Goal: Transaction & Acquisition: Purchase product/service

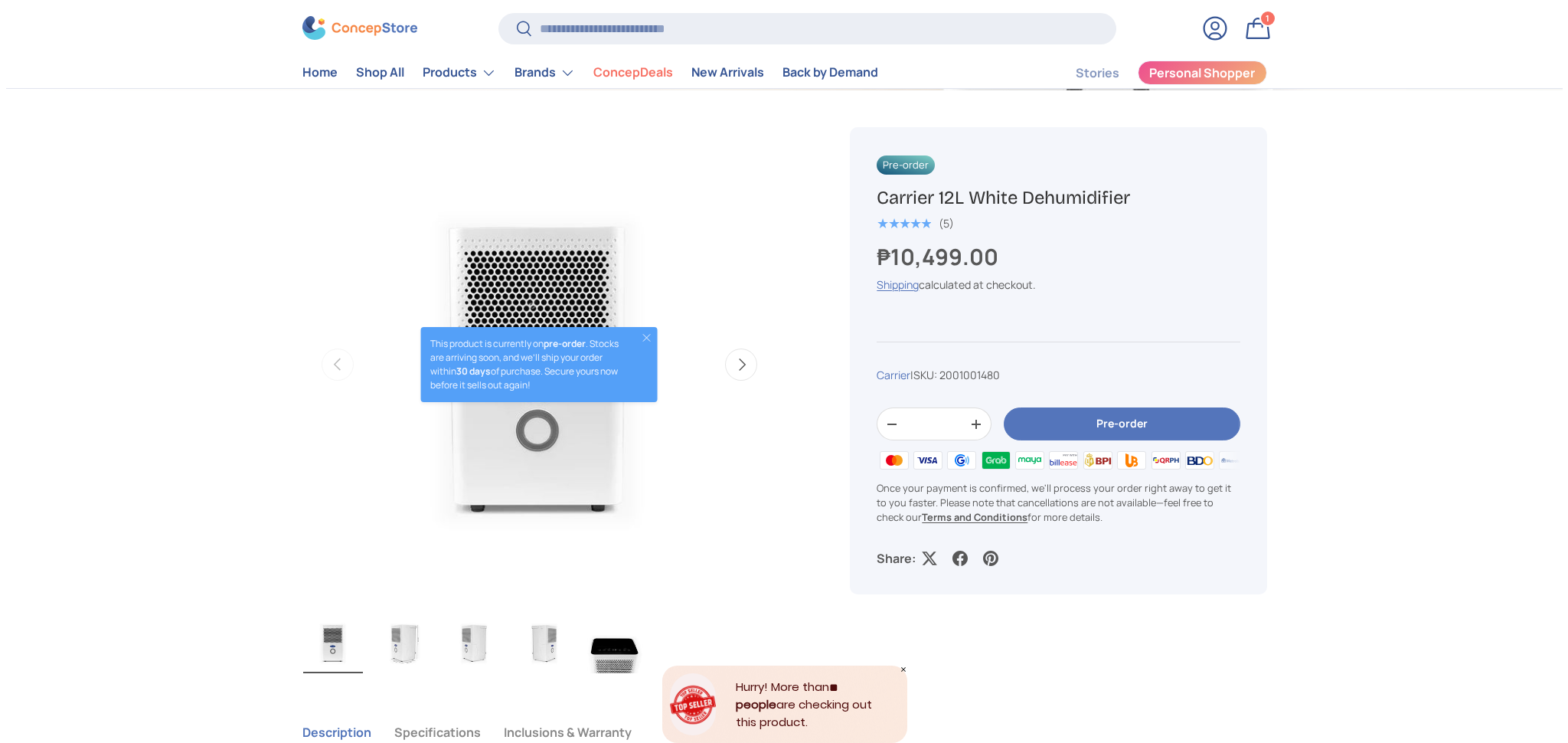
scroll to position [415, 0]
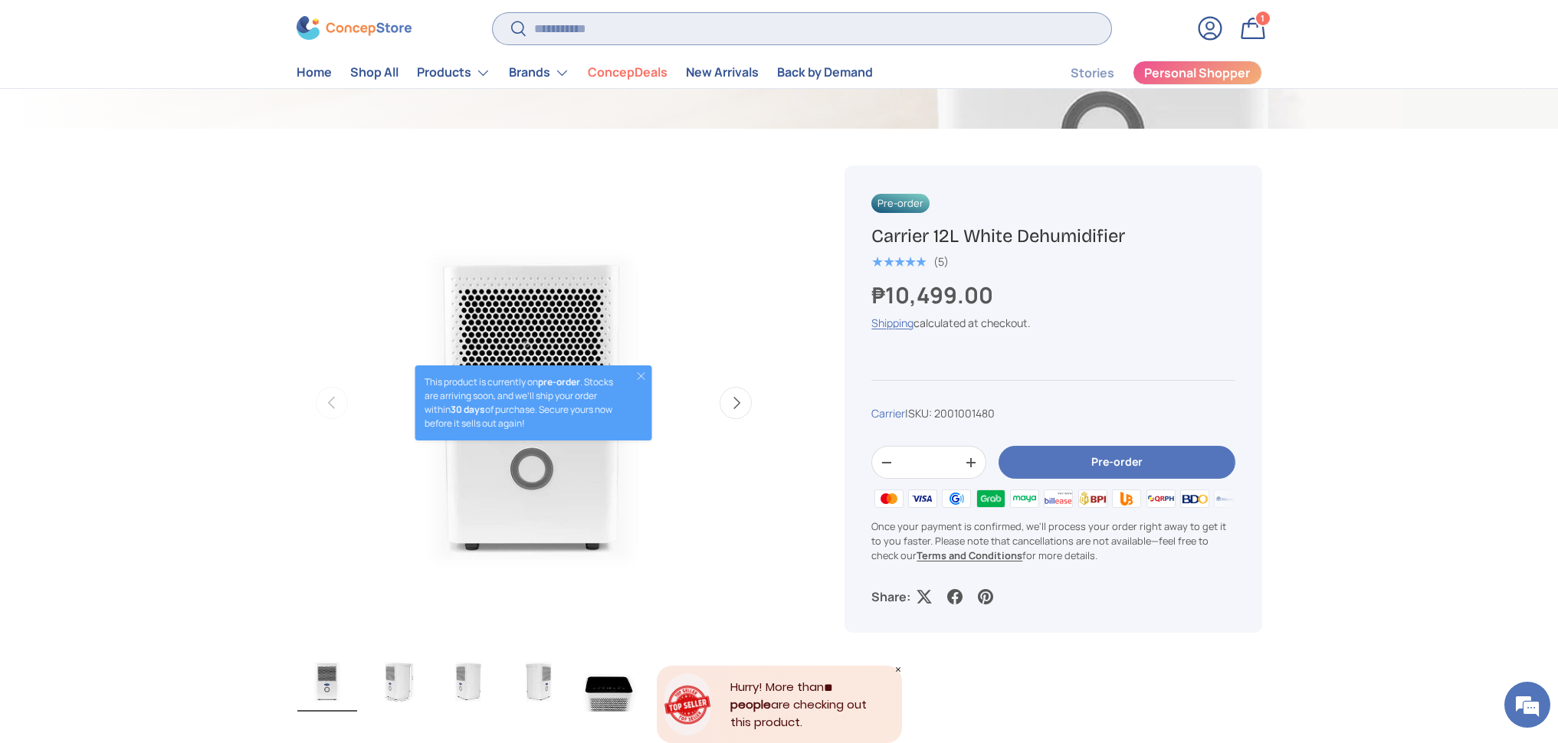
click at [648, 25] on input "Search" at bounding box center [802, 28] width 618 height 31
click at [646, 28] on input "Search" at bounding box center [802, 28] width 618 height 31
click at [589, 10] on store-header "Search Search Reset Log in Bag 1 1 item Menu Home Shop All Products Back Produc…" at bounding box center [779, 44] width 1558 height 90
click at [595, 22] on input "Search" at bounding box center [802, 28] width 618 height 31
type input "*******"
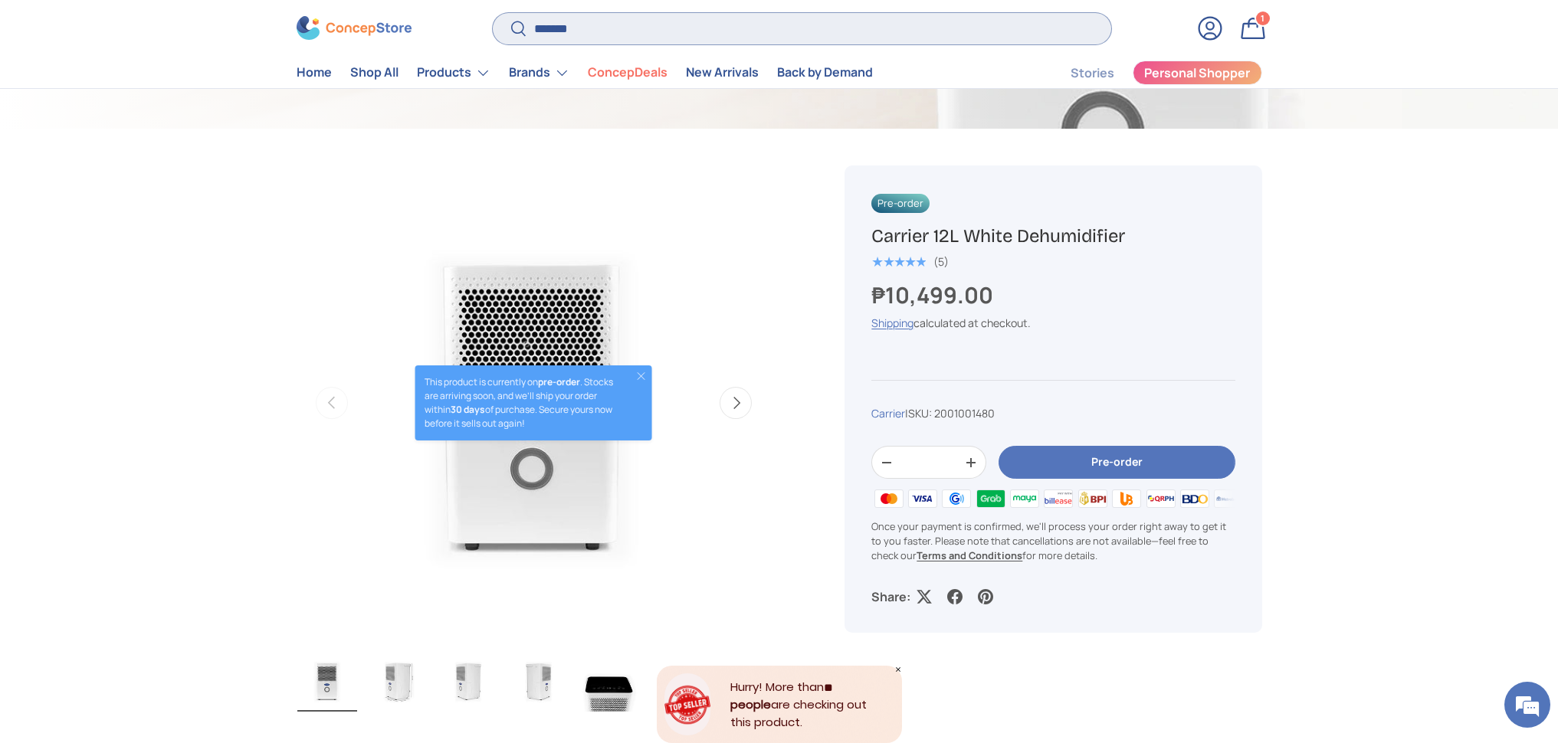
click at [493, 12] on button "Search" at bounding box center [510, 30] width 34 height 36
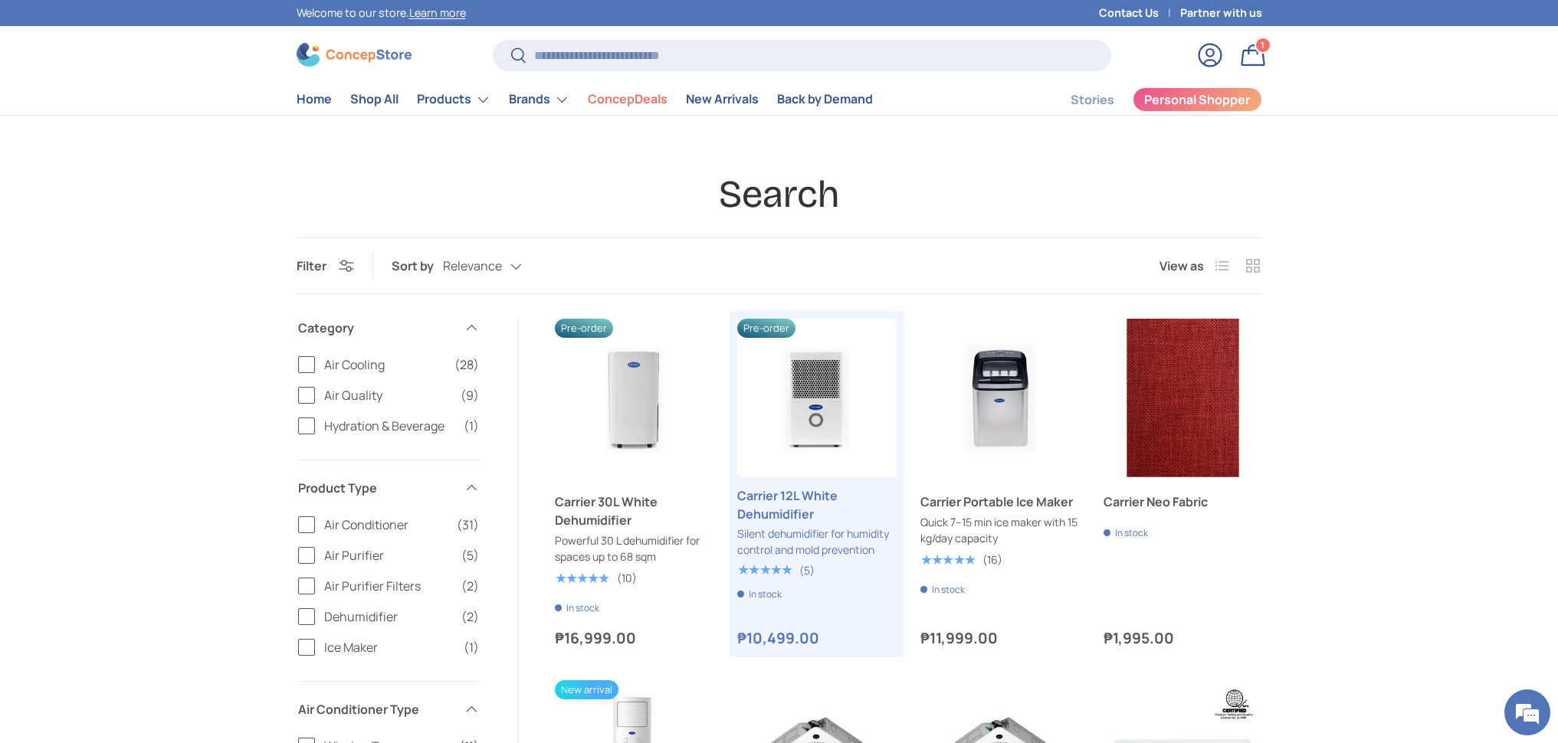
scroll to position [82, 0]
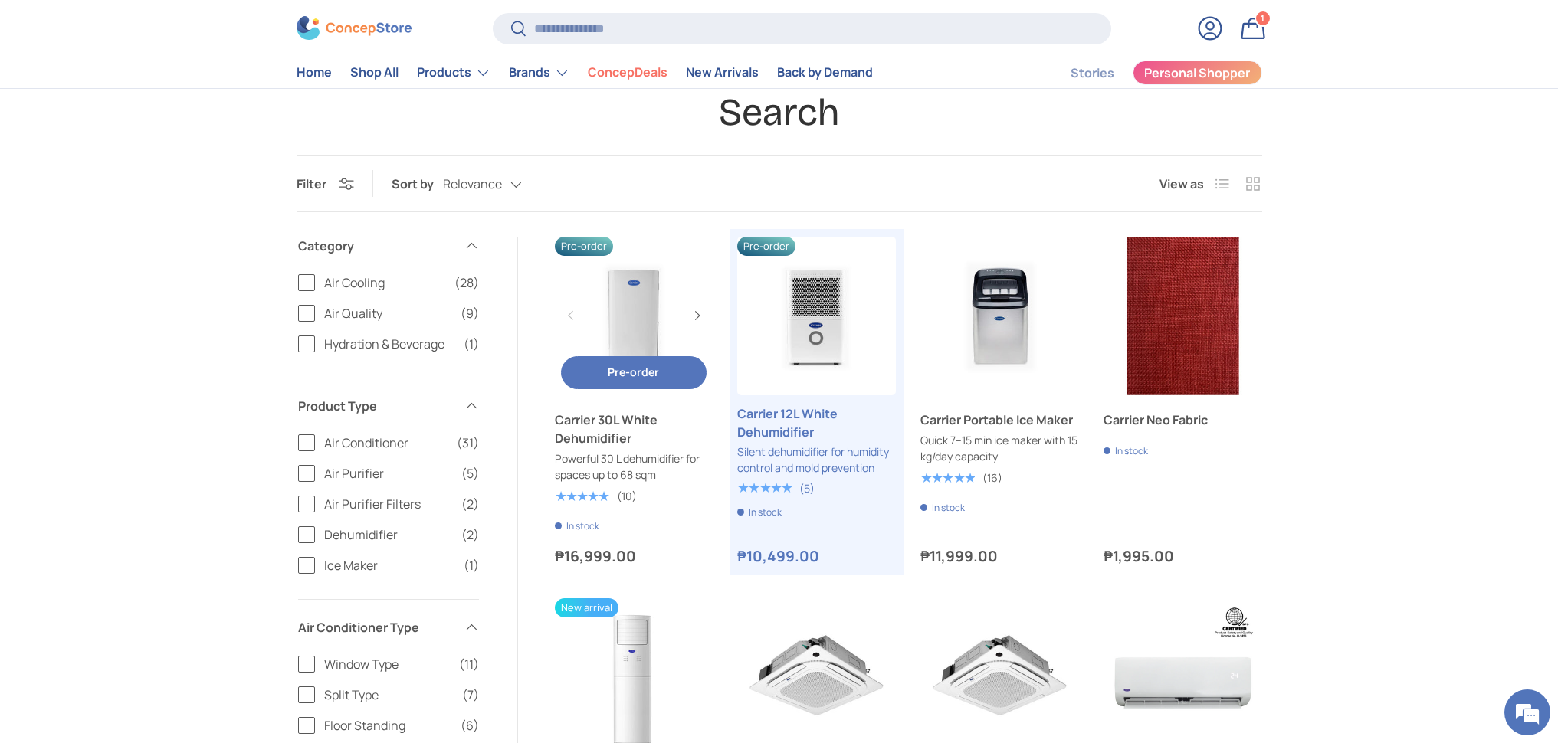
click at [619, 315] on link "Carrier 30L White Dehumidifier" at bounding box center [634, 316] width 159 height 159
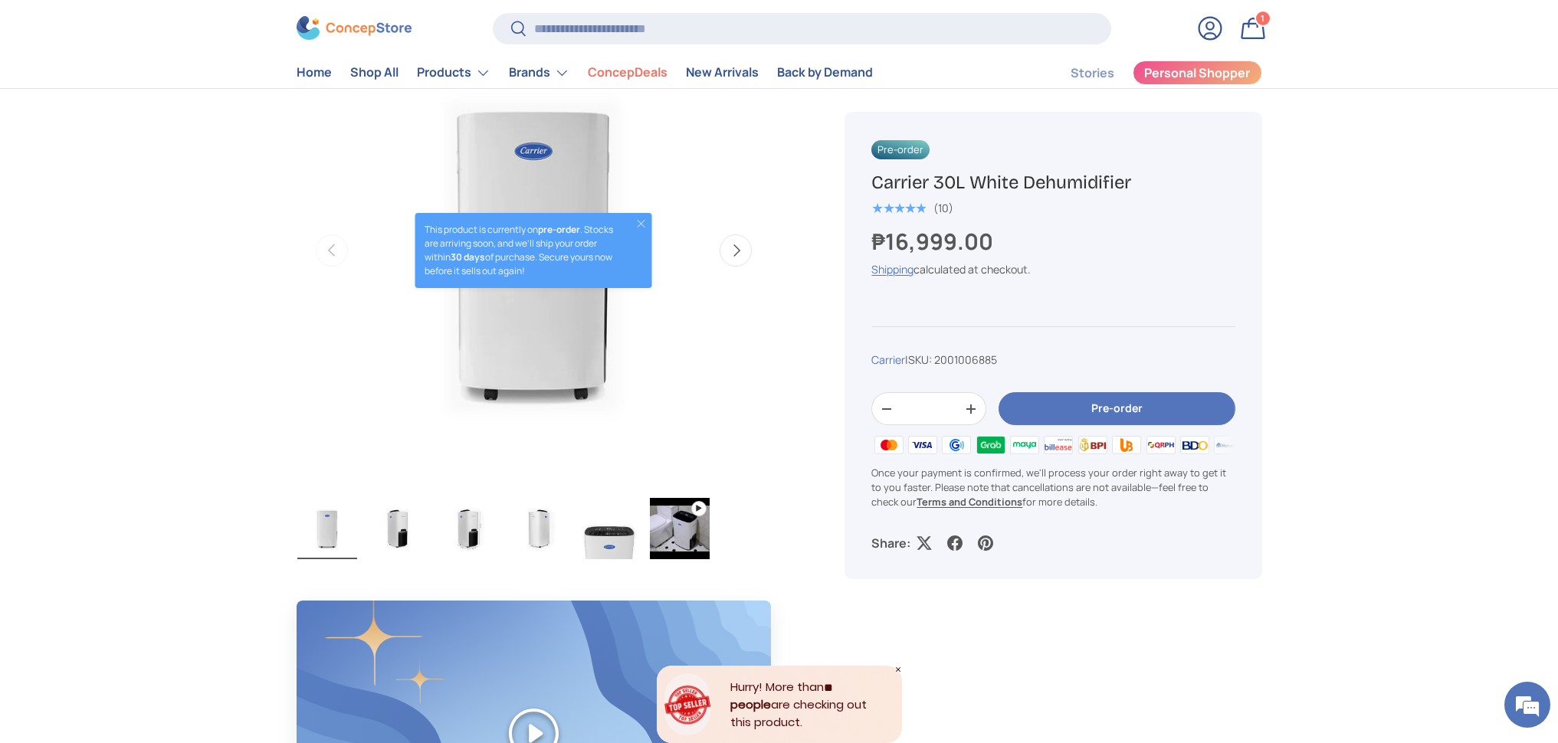
scroll to position [301, 0]
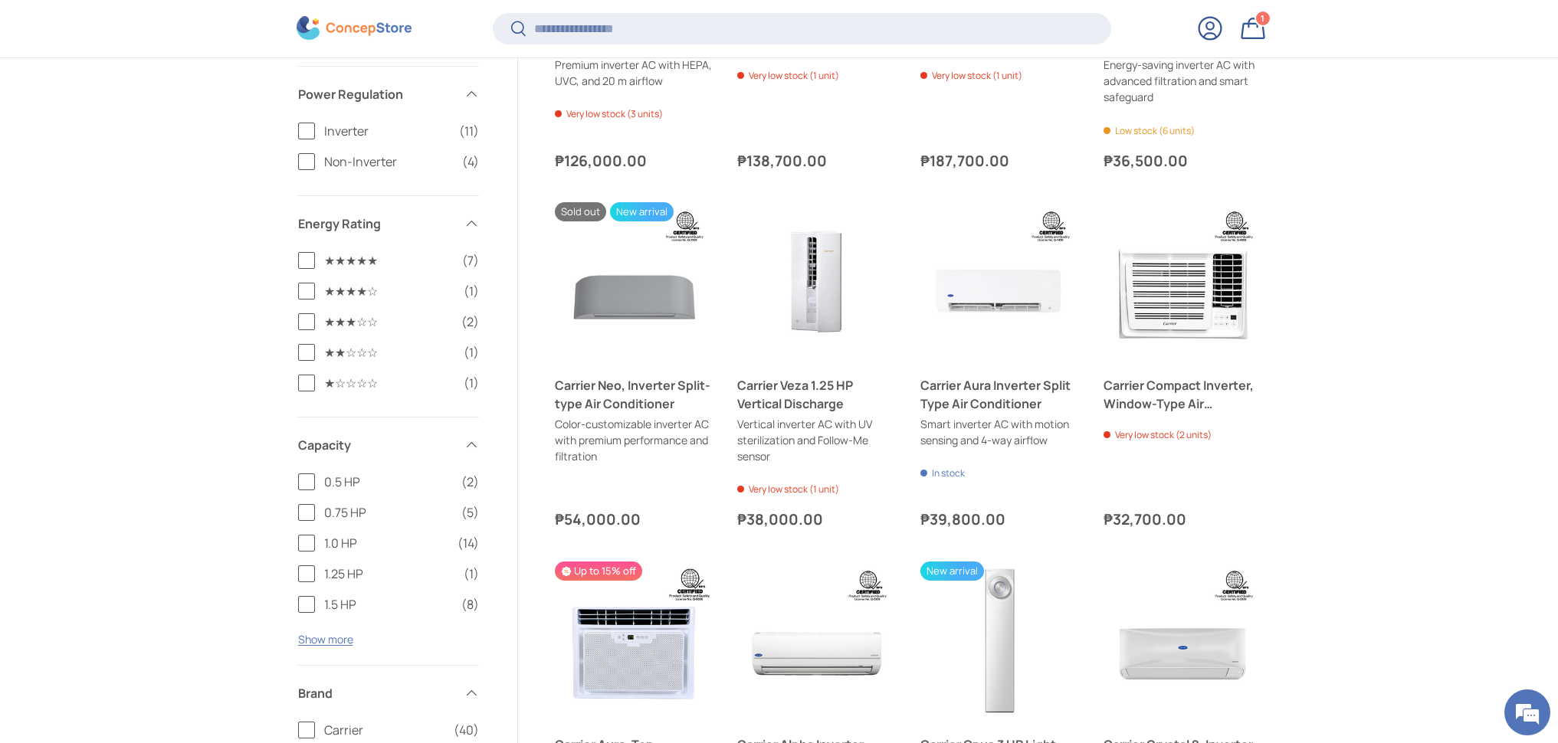
scroll to position [851, 0]
